Goal: Navigation & Orientation: Find specific page/section

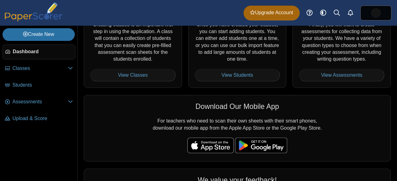
scroll to position [179, 0]
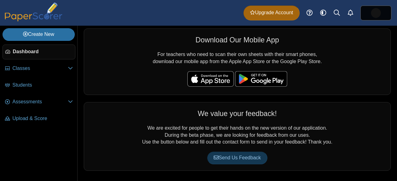
click at [301, 23] on div "Dashboard Classes Archived classes Students Assessments" at bounding box center [198, 13] width 397 height 26
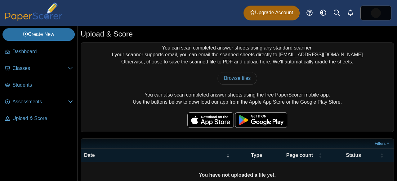
scroll to position [30, 0]
